Goal: Information Seeking & Learning: Learn about a topic

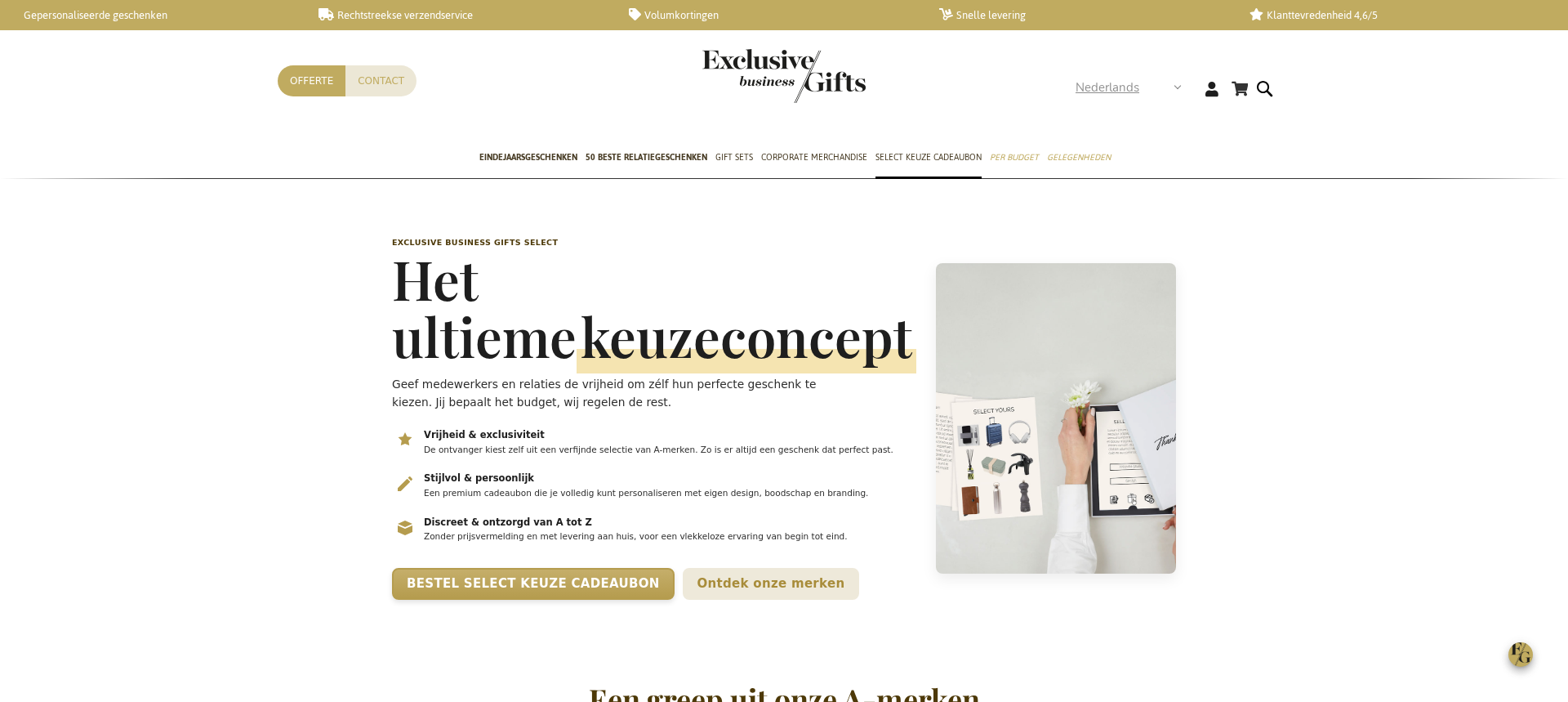
scroll to position [0, 7]
click at [1174, 86] on strong "Nederlands" at bounding box center [1128, 87] width 105 height 18
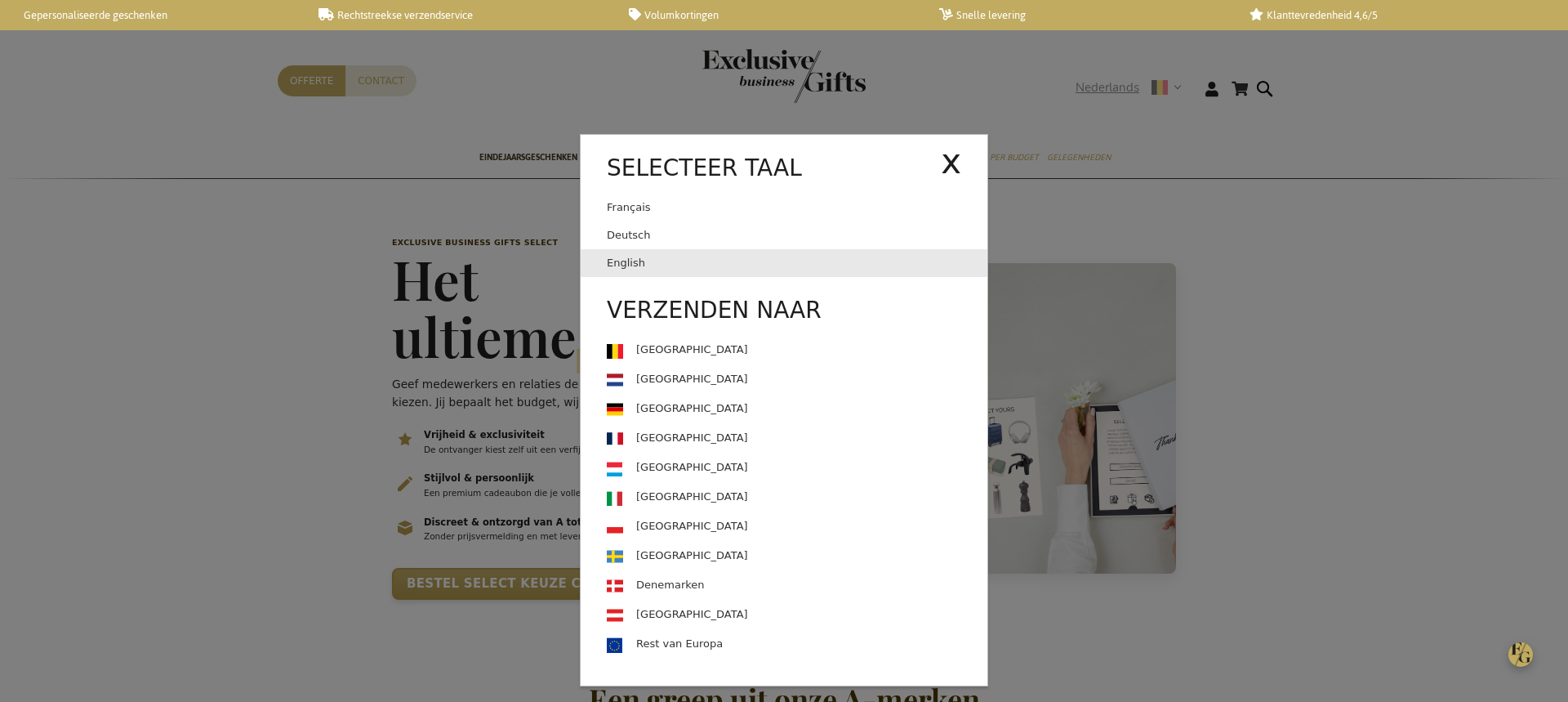
click at [644, 261] on link "English" at bounding box center [797, 262] width 380 height 28
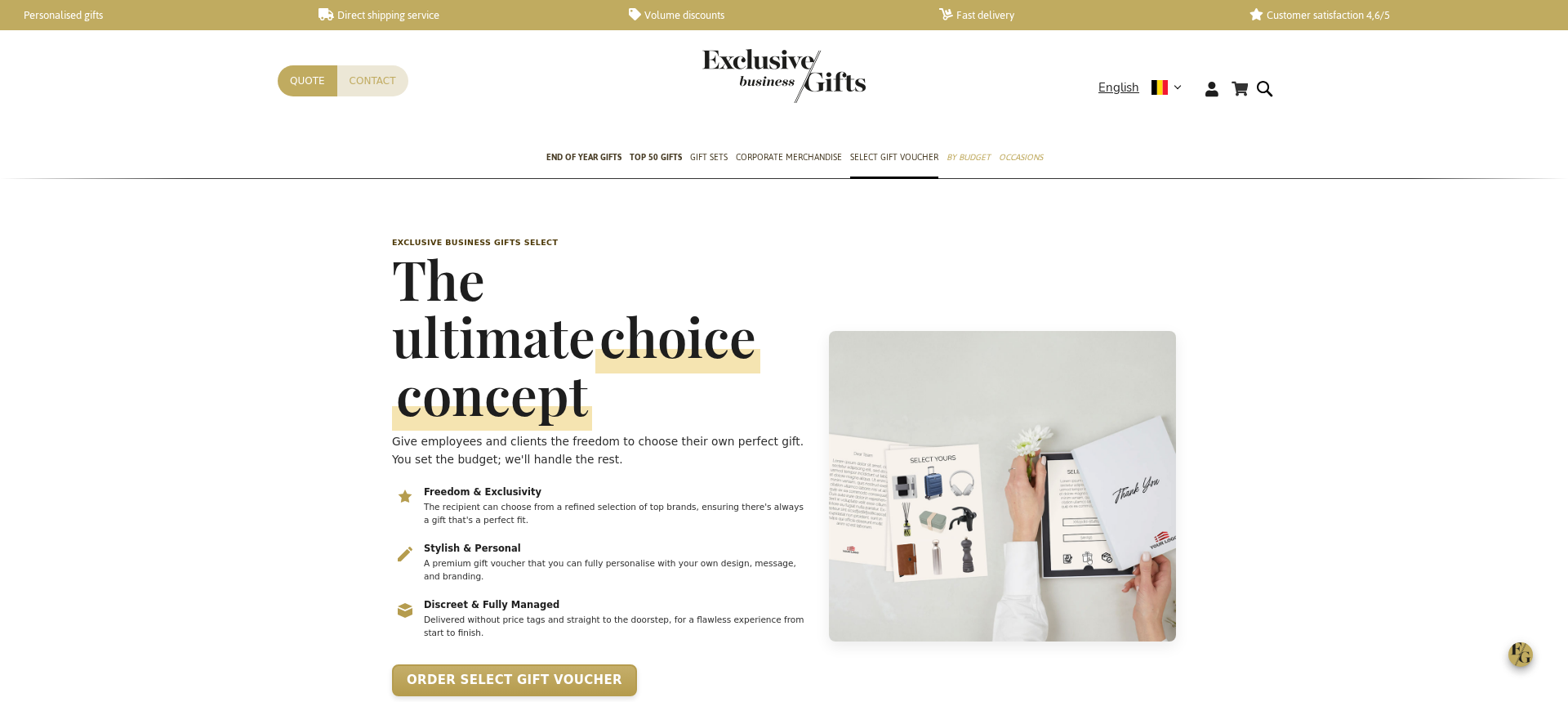
click at [526, 432] on p "Give employees and clients the freedom to choose their own perfect gift. You se…" at bounding box center [600, 449] width 417 height 36
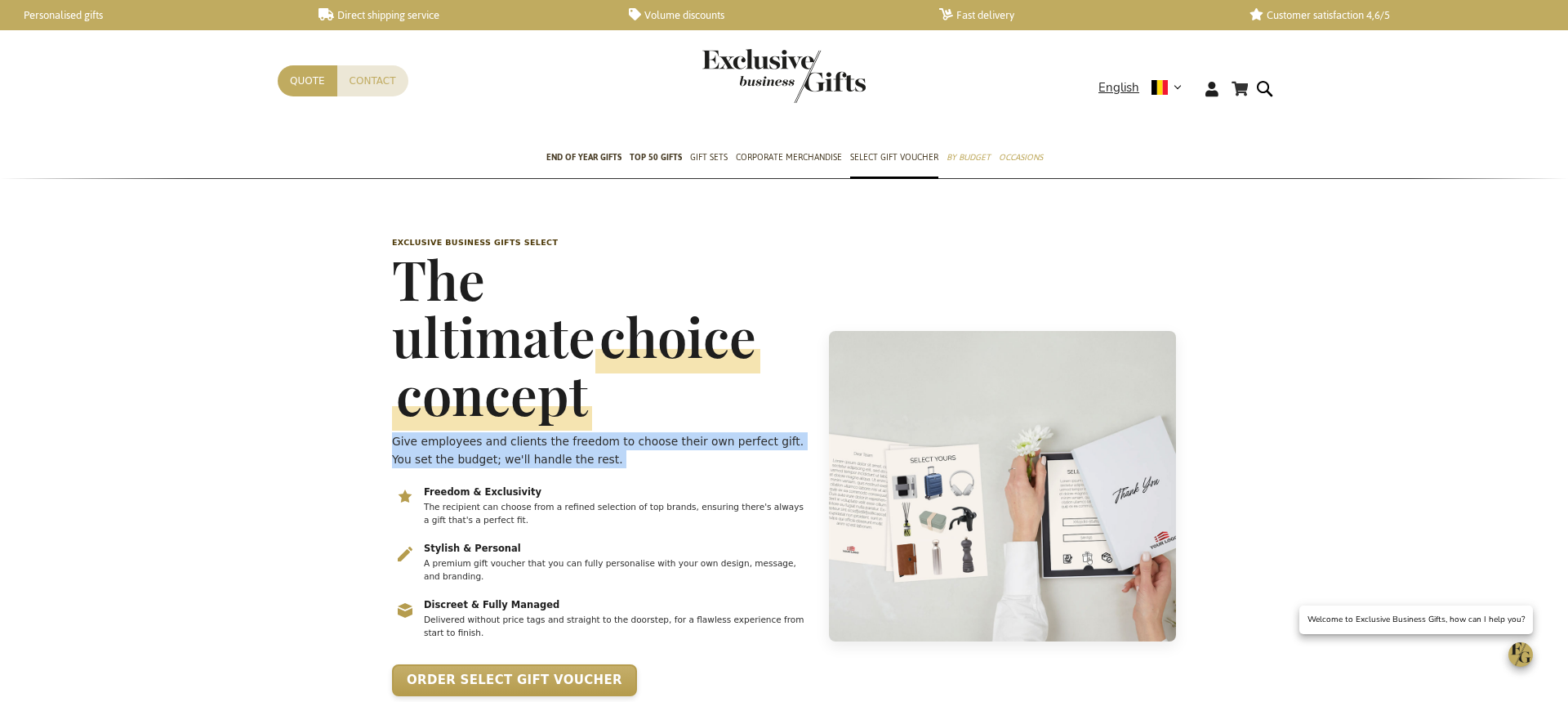
click at [526, 432] on p "Give employees and clients the freedom to choose their own perfect gift. You se…" at bounding box center [600, 449] width 417 height 36
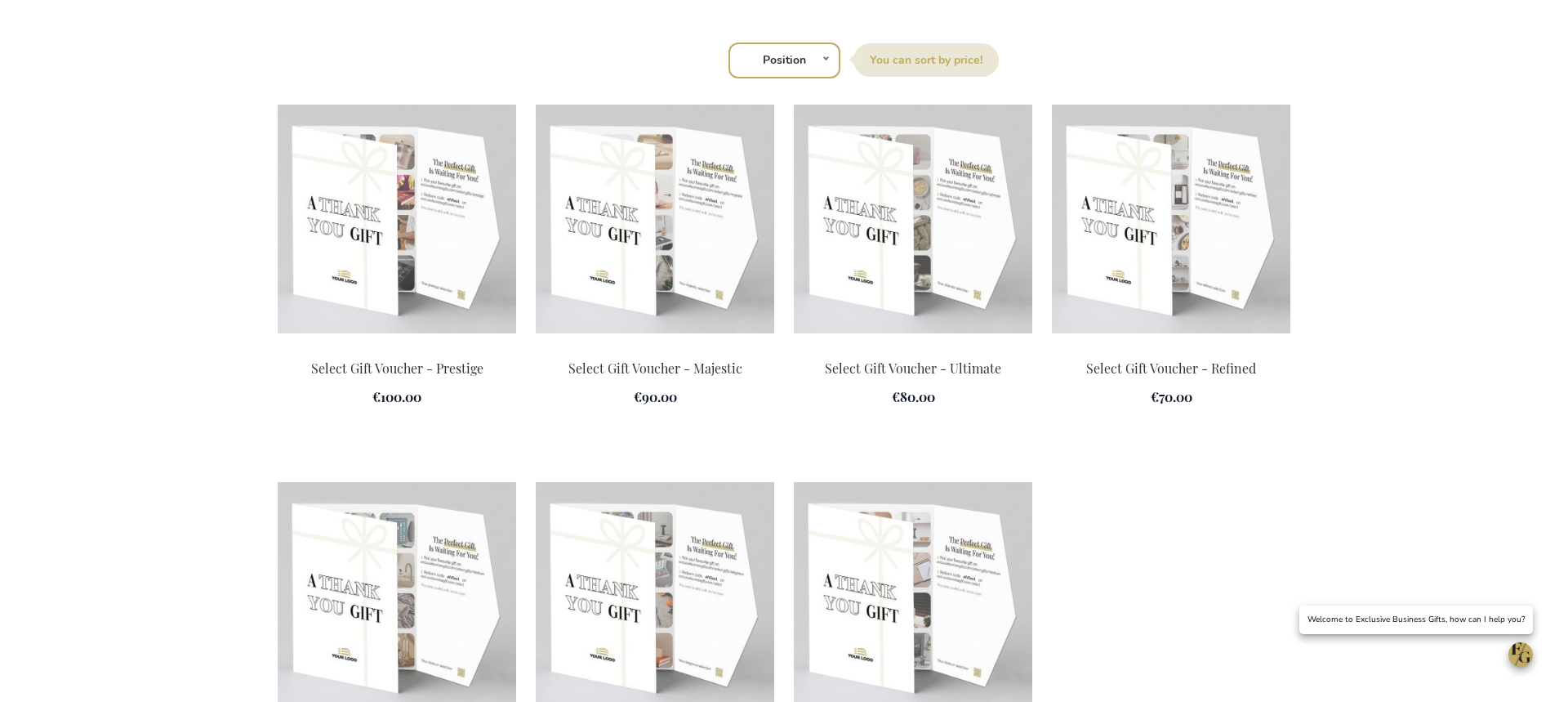
scroll to position [2290, 0]
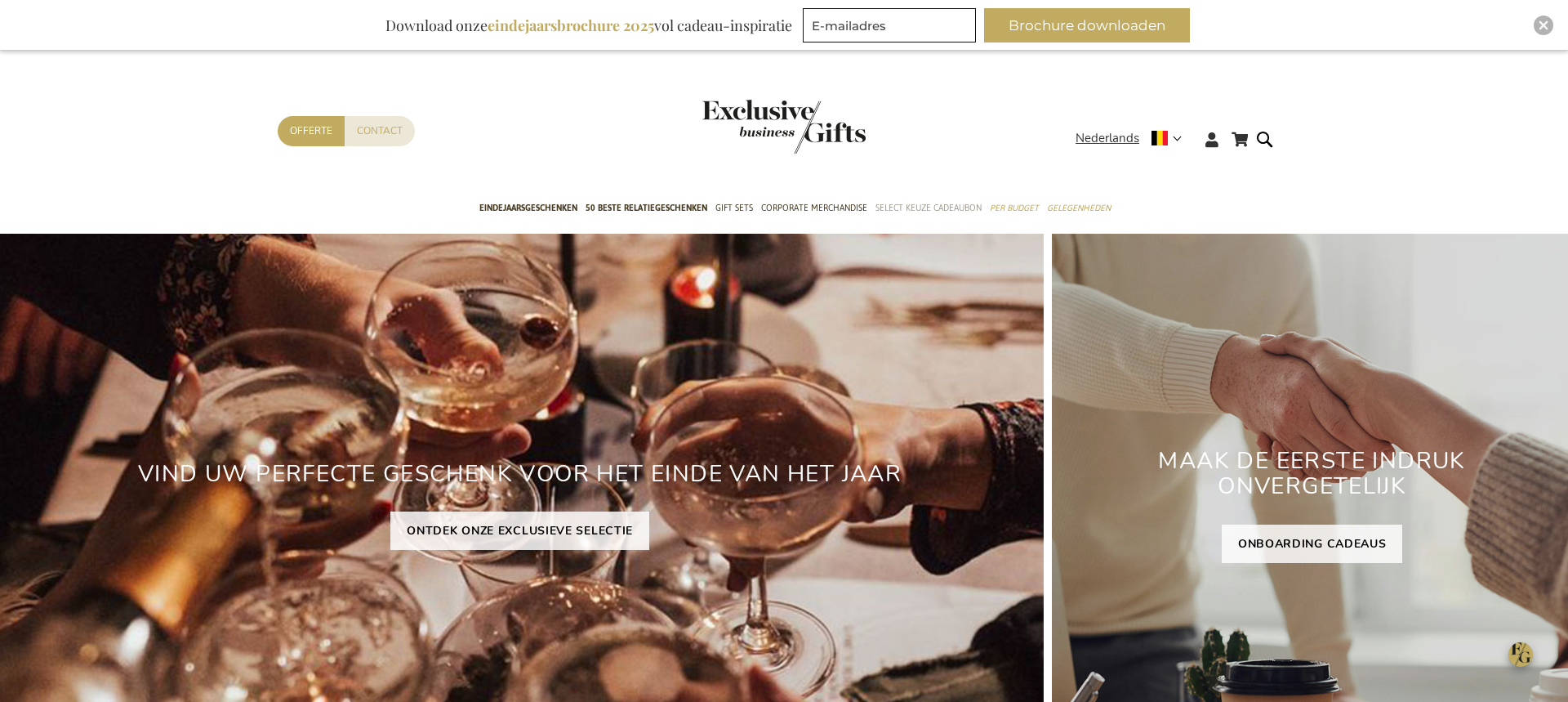
click at [917, 204] on span "Select Keuze Cadeaubon" at bounding box center [928, 208] width 106 height 17
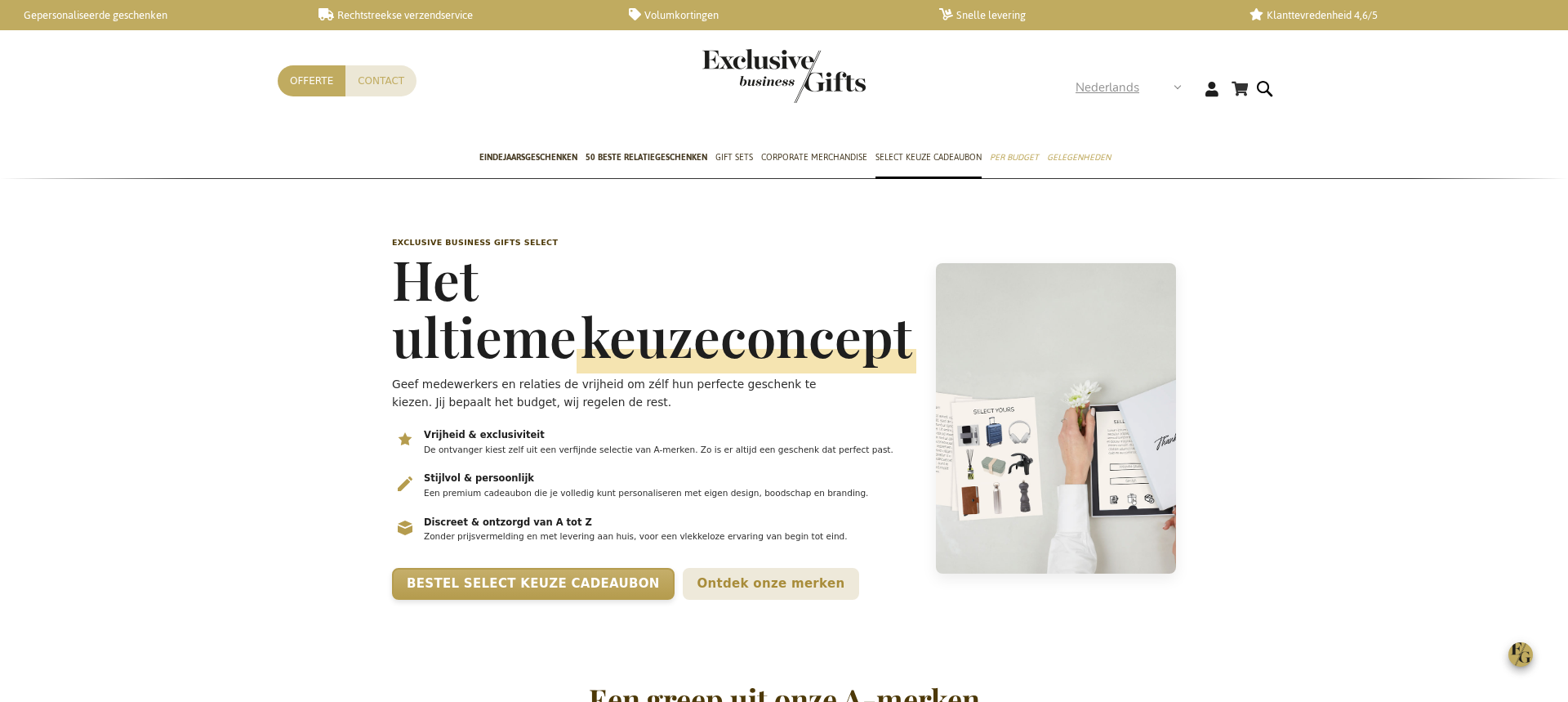
scroll to position [0, 7]
click at [1168, 87] on strong "Nederlands" at bounding box center [1128, 87] width 105 height 18
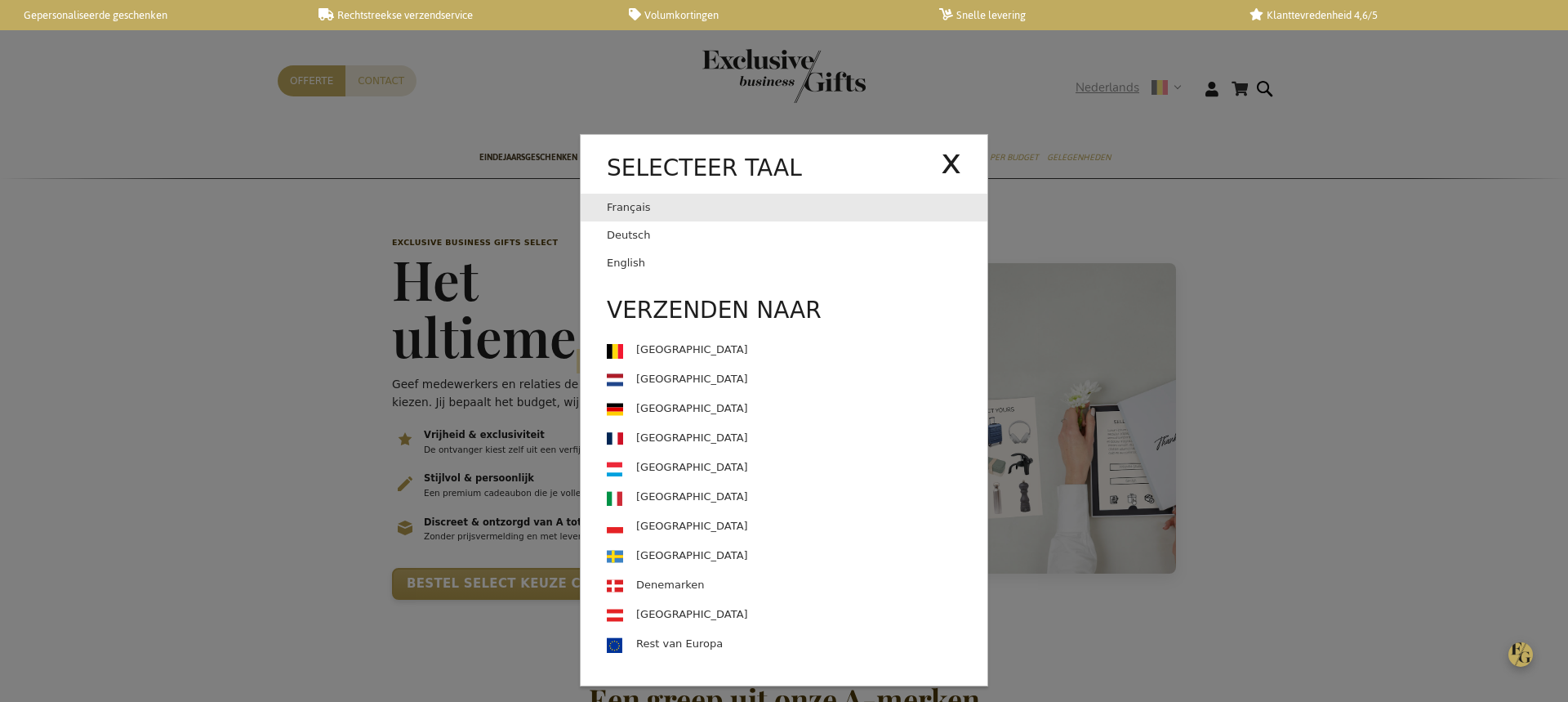
click at [666, 214] on link "Français" at bounding box center [773, 207] width 334 height 28
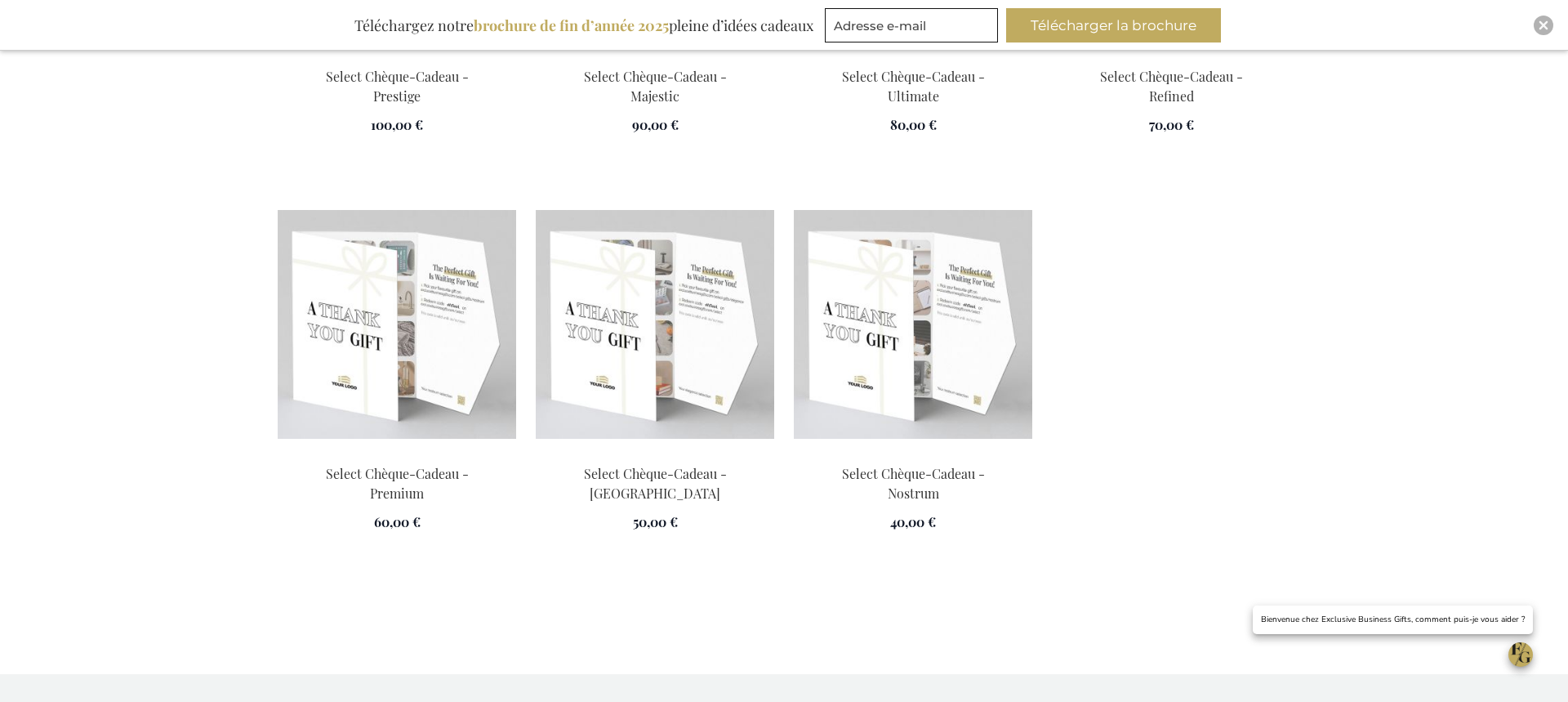
scroll to position [2592, 0]
click at [419, 357] on img at bounding box center [397, 322] width 238 height 229
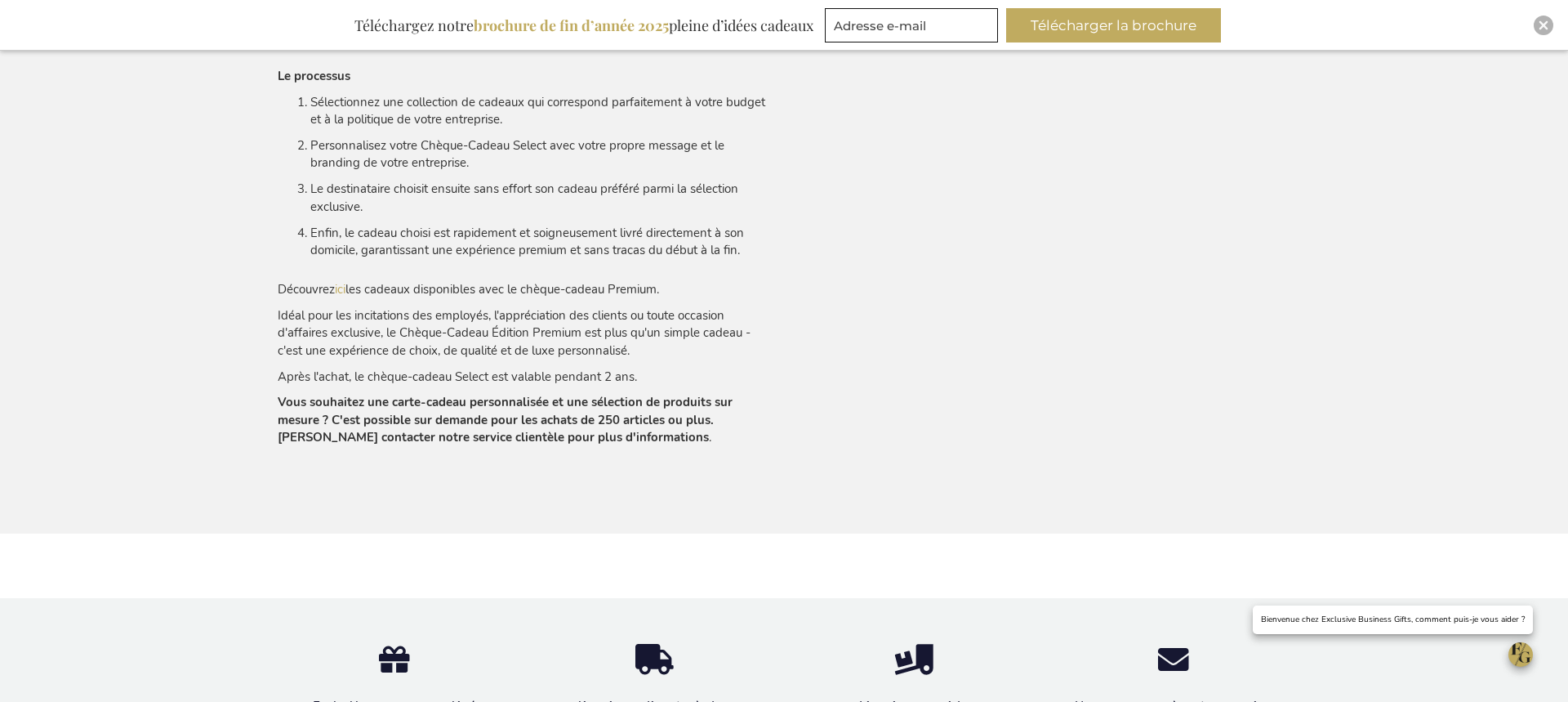
scroll to position [1303, 0]
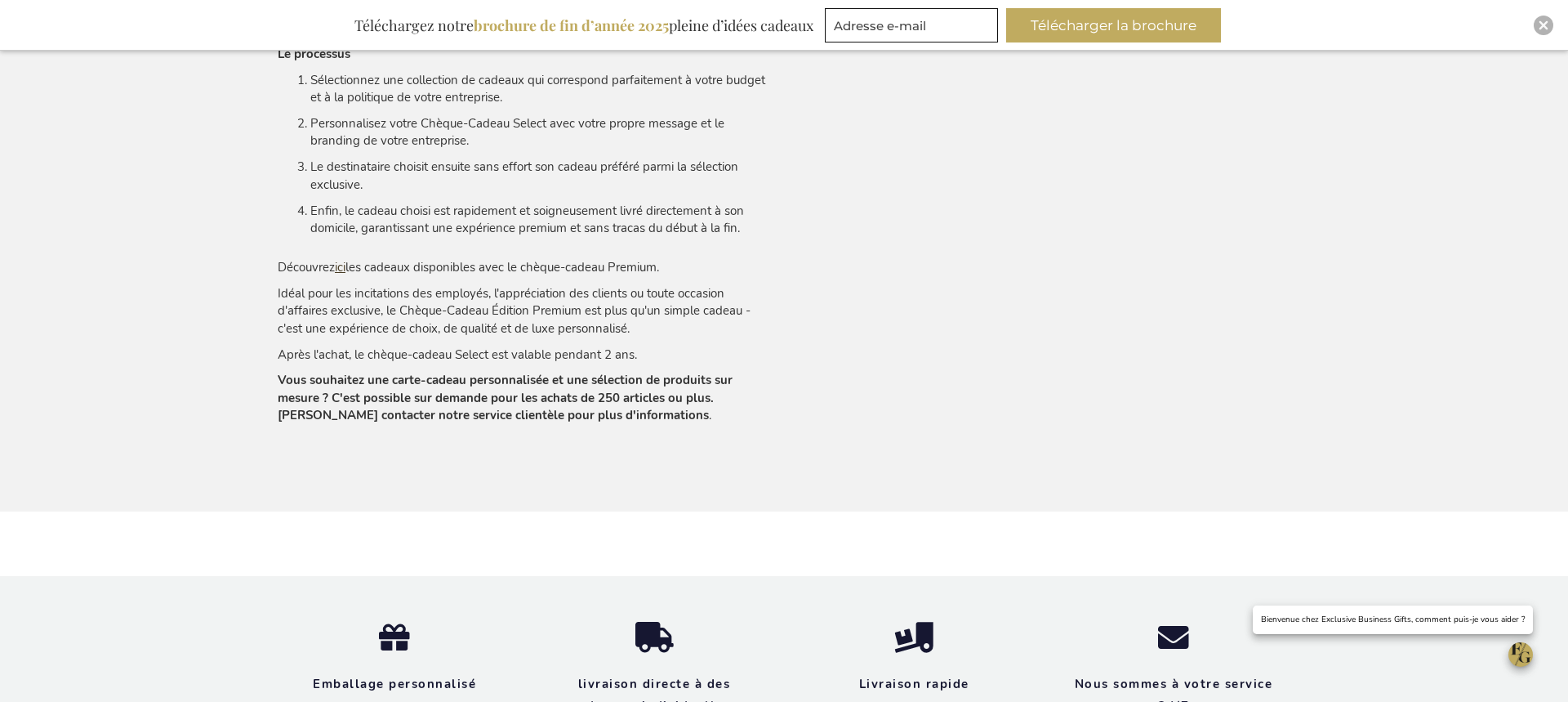
click at [345, 269] on link "ici" at bounding box center [340, 266] width 11 height 16
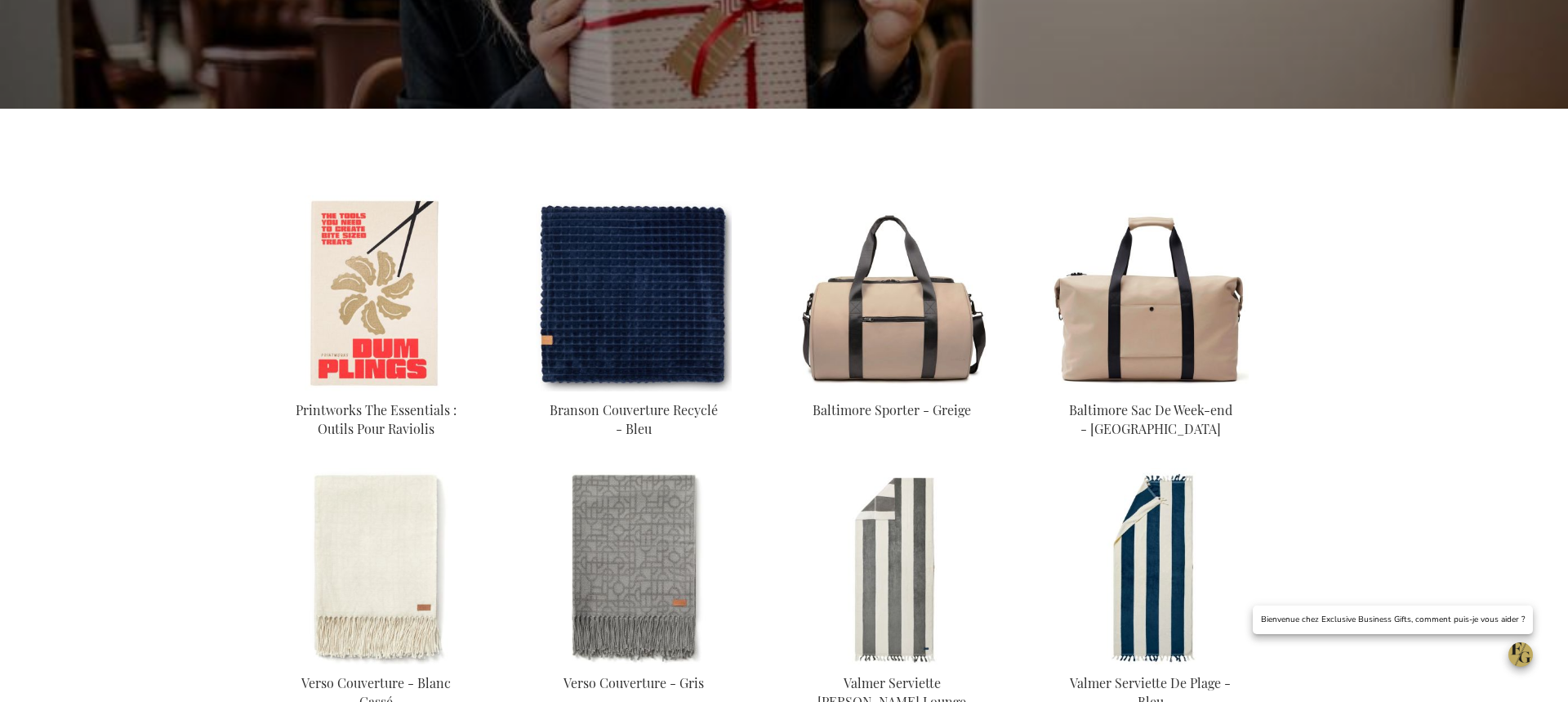
scroll to position [589, 0]
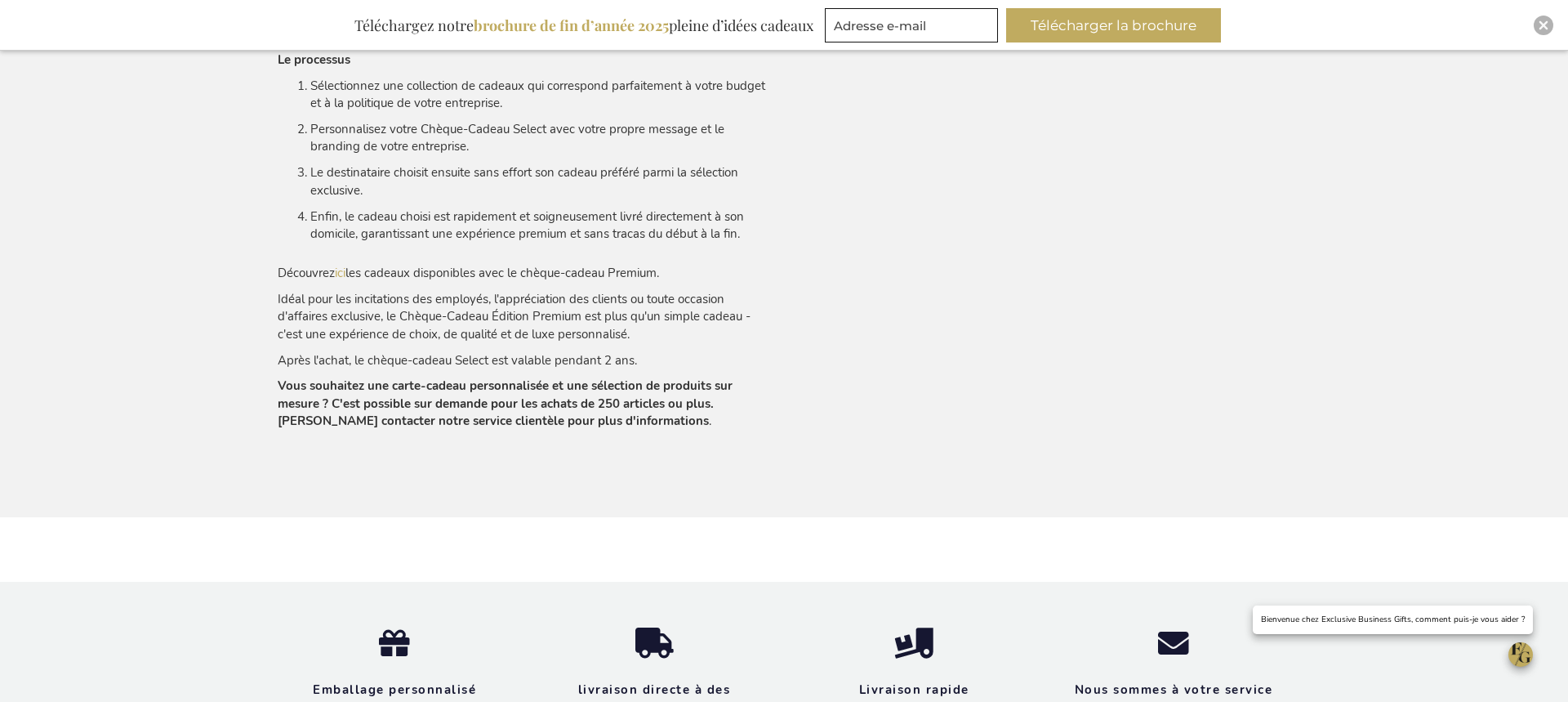
scroll to position [1303, 0]
